Goal: Transaction & Acquisition: Purchase product/service

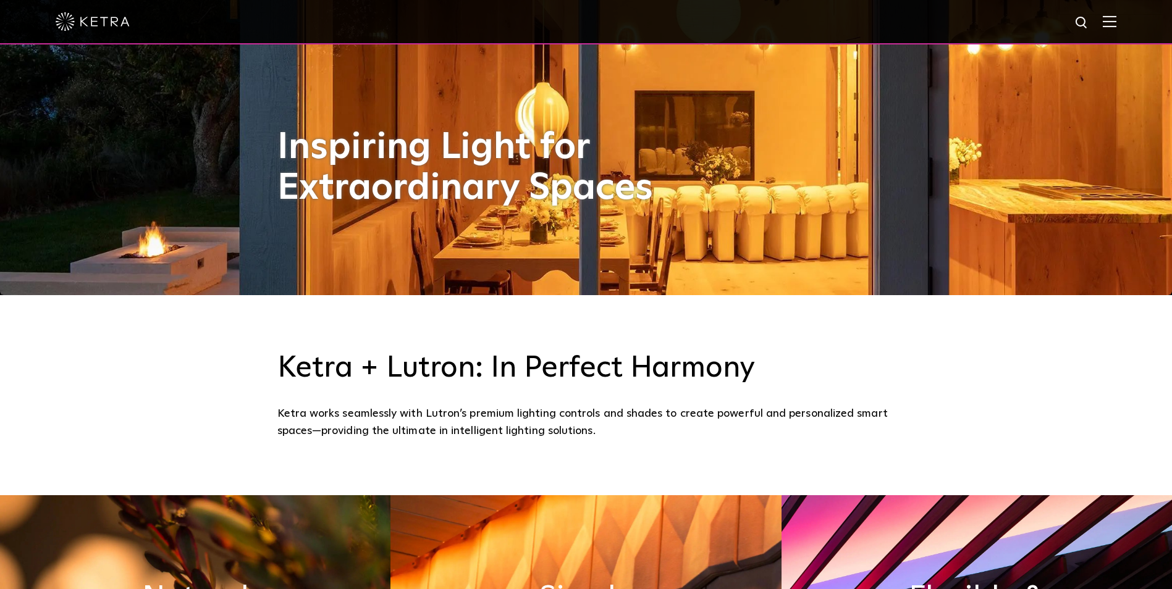
scroll to position [309, 0]
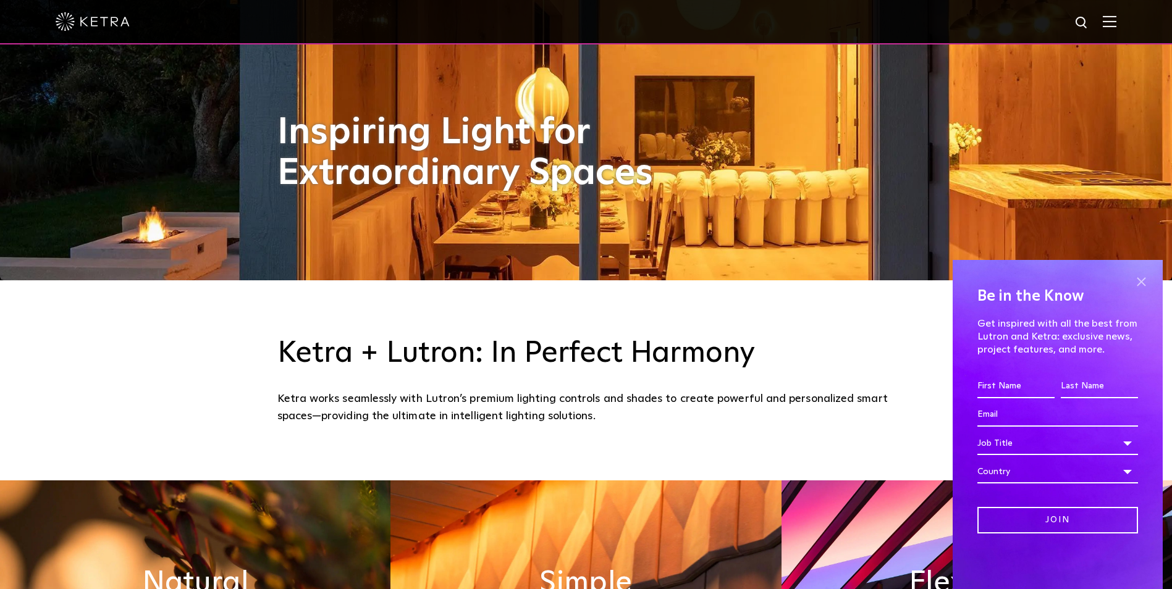
click at [1147, 279] on span at bounding box center [1141, 281] width 19 height 19
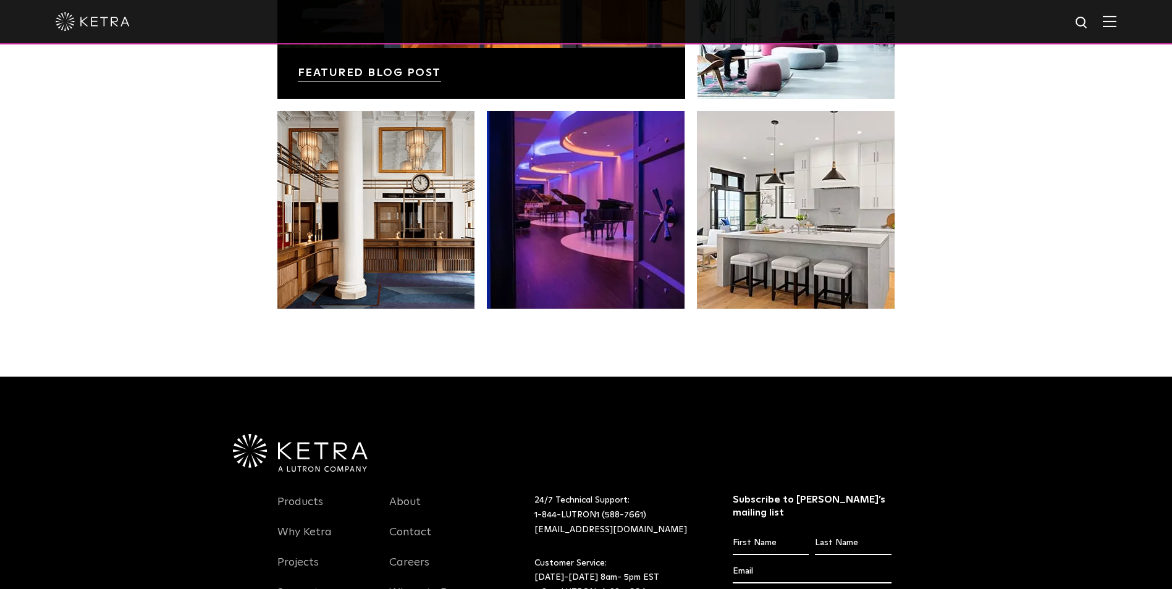
scroll to position [2533, 0]
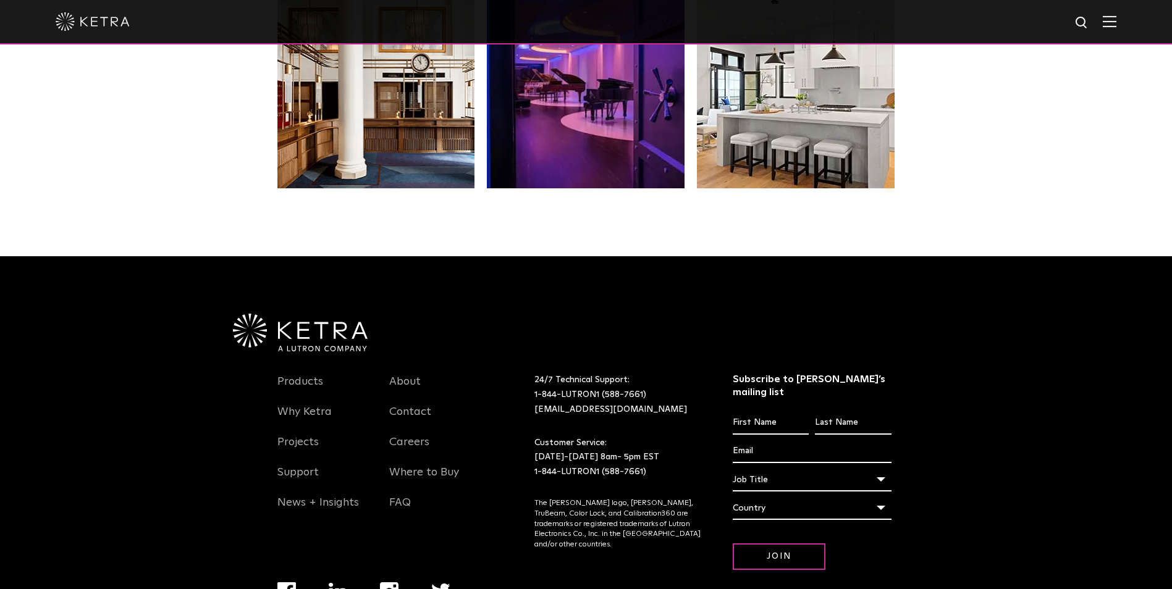
click at [1126, 23] on div at bounding box center [586, 22] width 1172 height 44
click at [1116, 23] on img at bounding box center [1110, 21] width 14 height 12
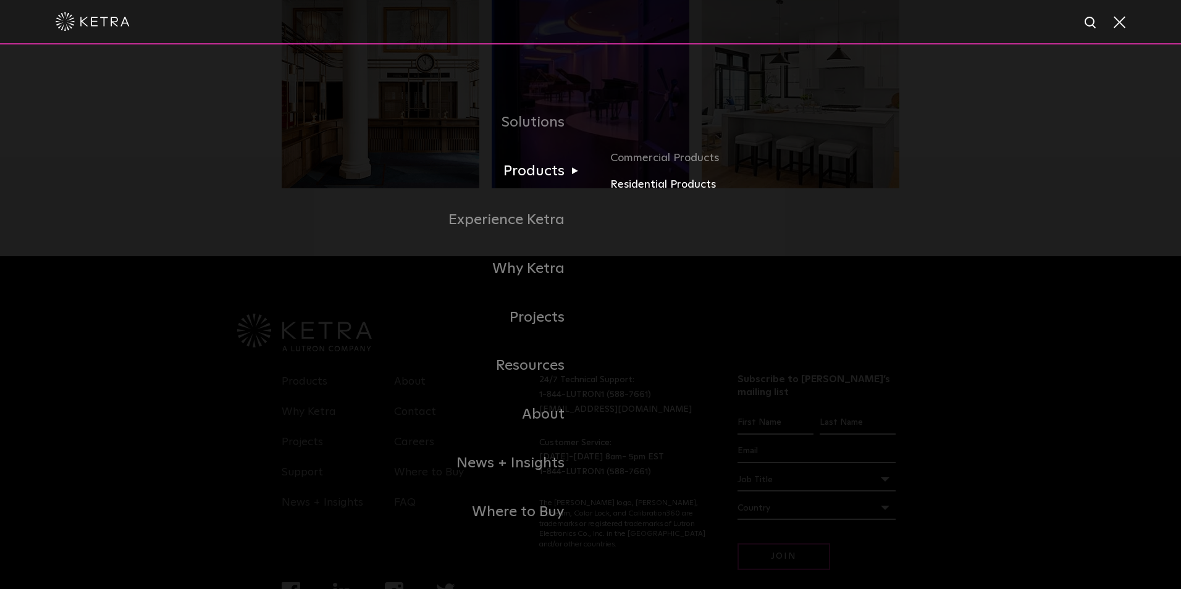
click at [650, 184] on link "Residential Products" at bounding box center [754, 185] width 289 height 18
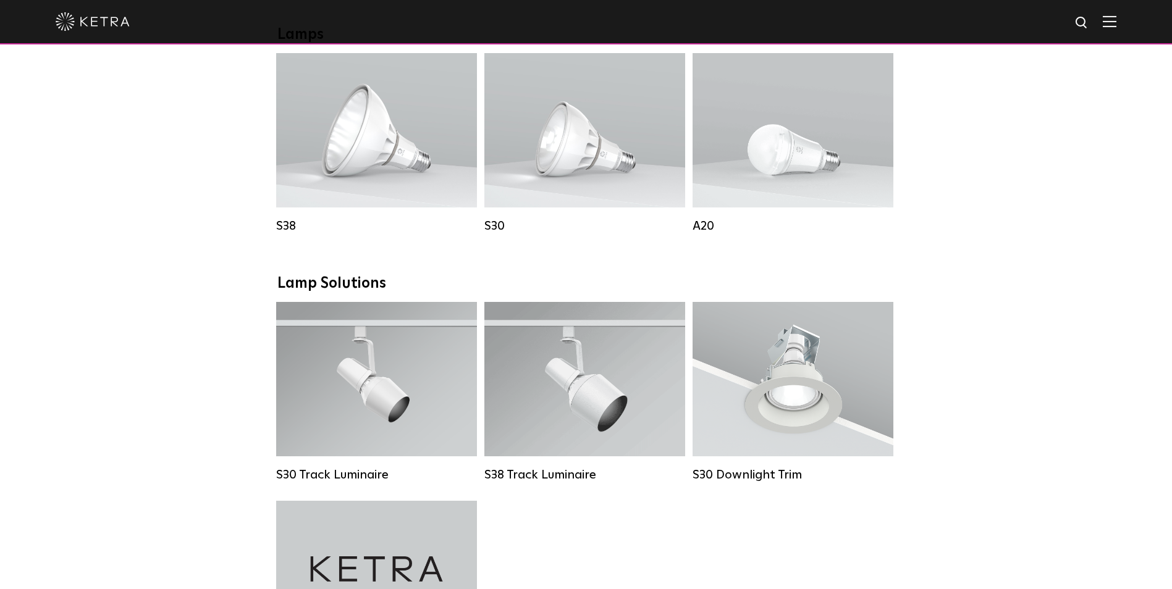
scroll to position [618, 0]
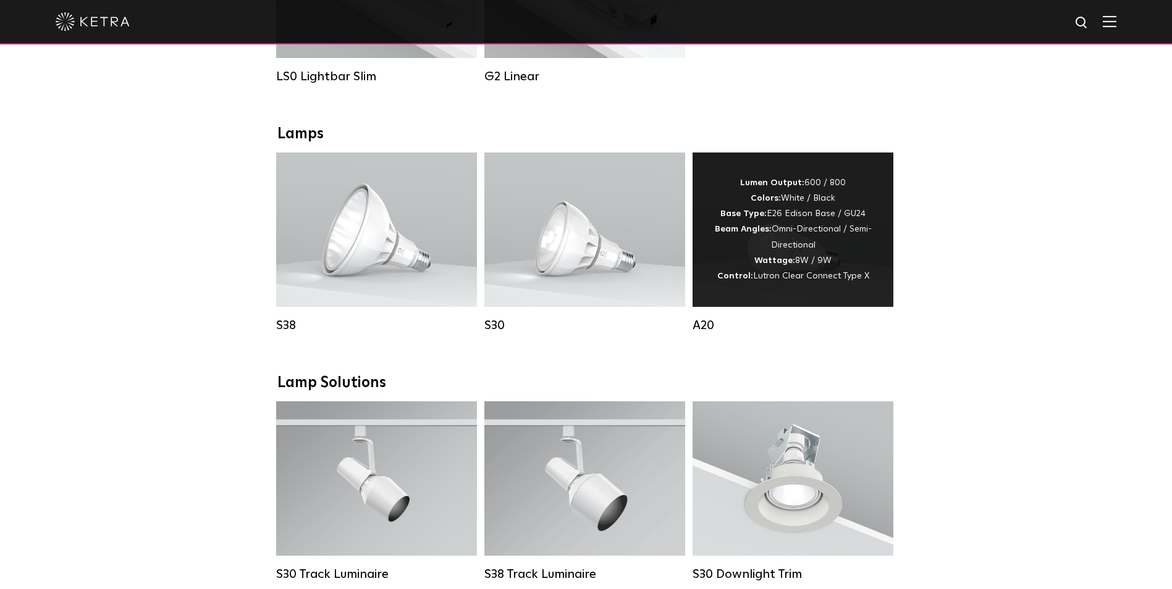
click at [802, 269] on div "Lumen Output: 600 / 800 Colors: White / Black Base Type: E26 Edison Base / GU24…" at bounding box center [793, 229] width 164 height 109
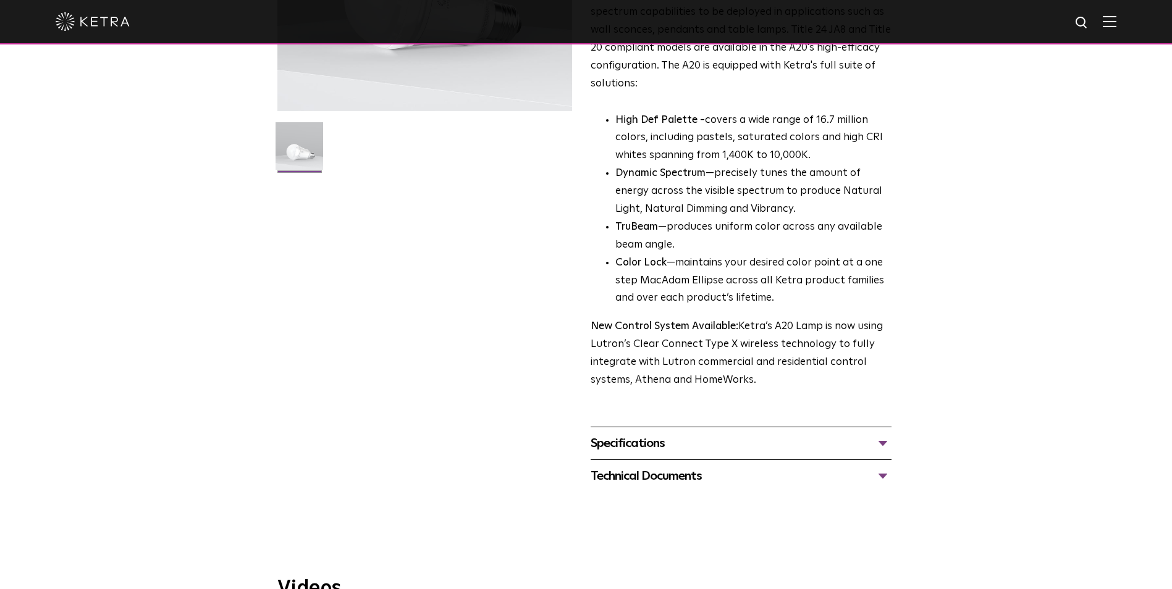
scroll to position [309, 0]
